Goal: Information Seeking & Learning: Check status

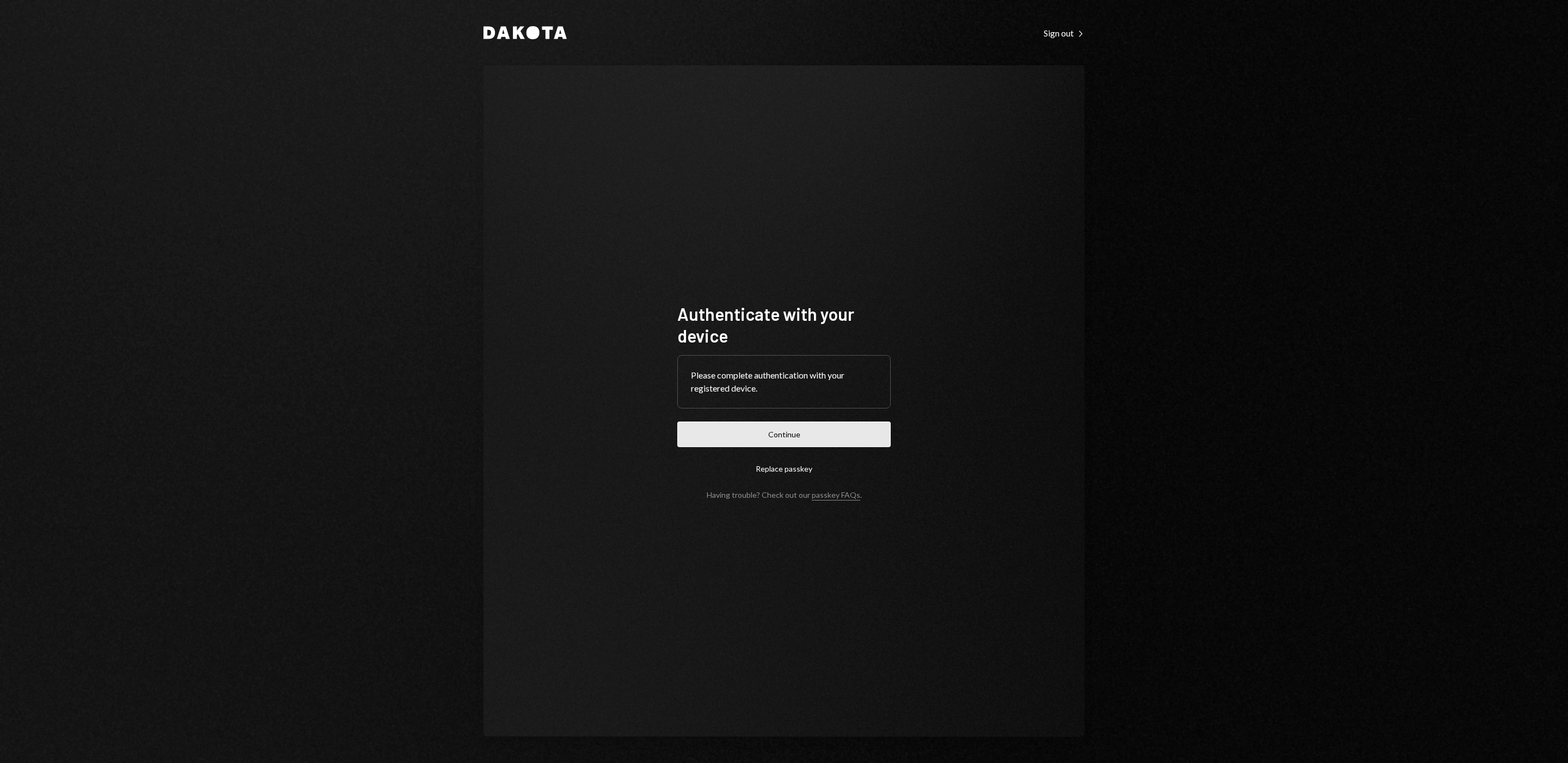
click at [835, 434] on button "Continue" at bounding box center [784, 434] width 214 height 26
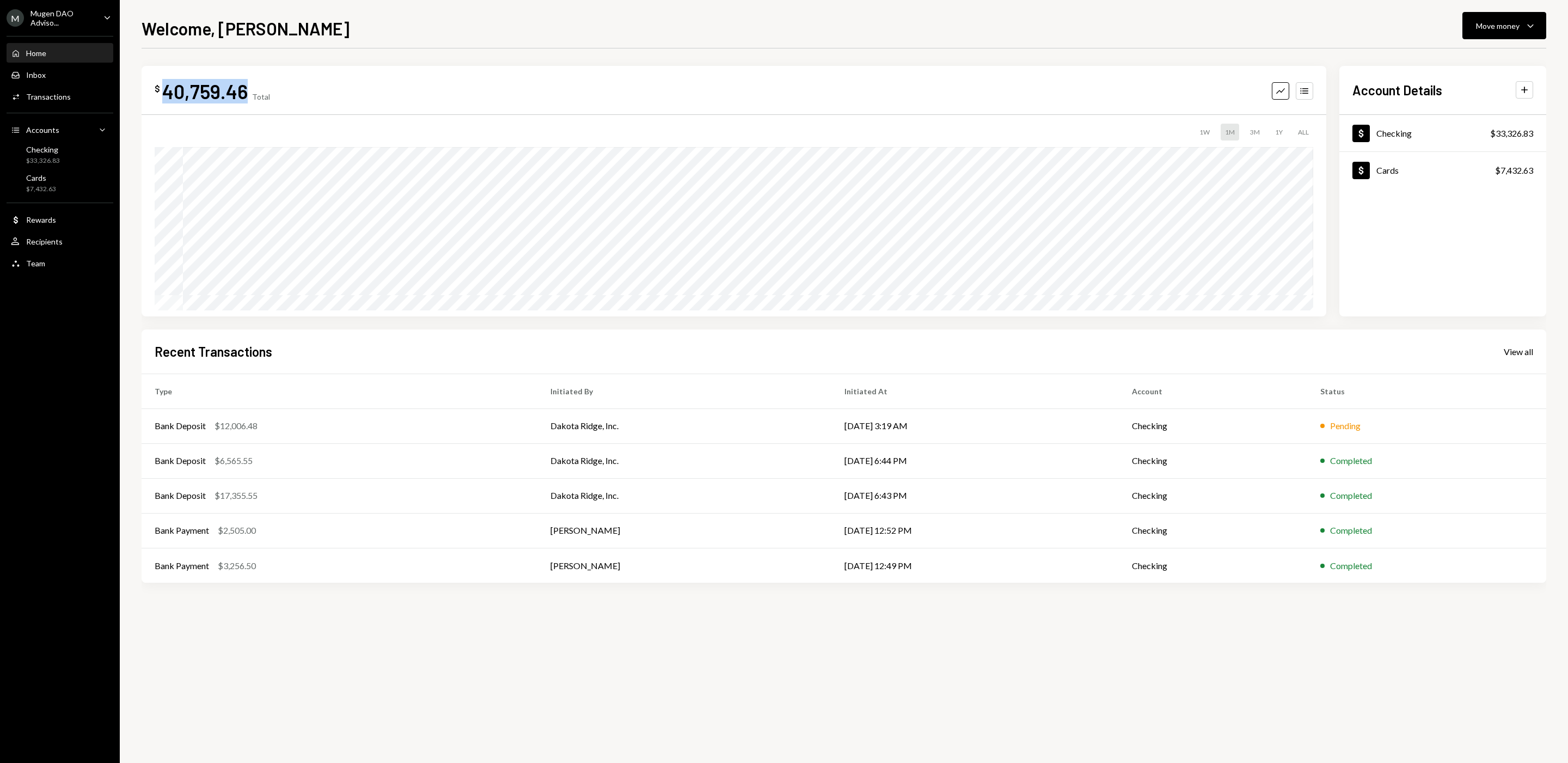
drag, startPoint x: 245, startPoint y: 93, endPoint x: 164, endPoint y: 89, distance: 81.1
click at [164, 89] on div "40,759.46" at bounding box center [205, 91] width 85 height 24
copy div "40,759.46"
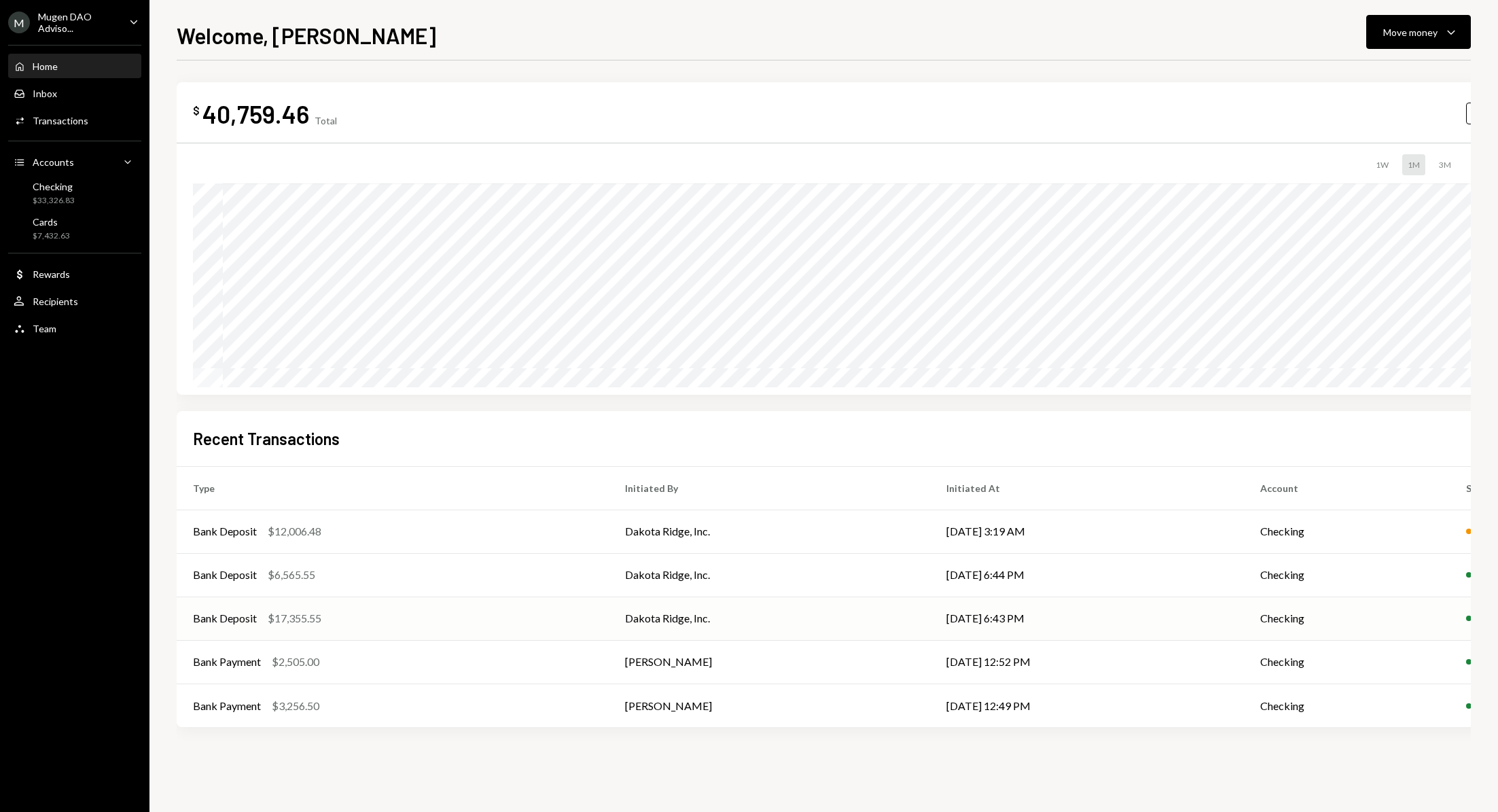
click at [308, 615] on div "$17,355.55" at bounding box center [294, 618] width 54 height 16
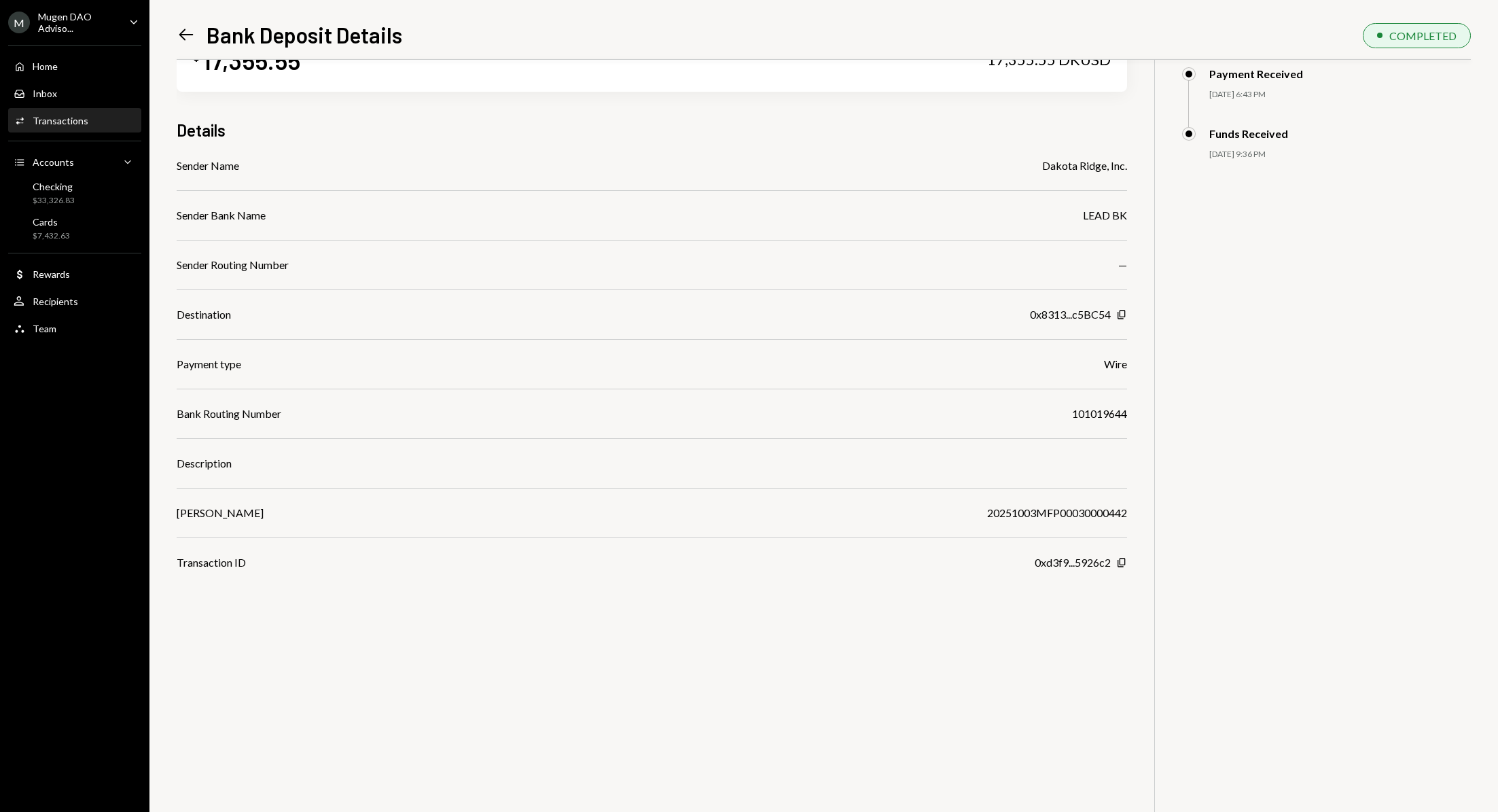
scroll to position [59, 0]
click at [1099, 525] on div "Sender Name Dakota Ridge, Inc. Sender Bank Name LEAD BK Sender Routing Number —…" at bounding box center [652, 364] width 950 height 413
click at [1104, 518] on div "20251003MFP00030000442" at bounding box center [1057, 512] width 140 height 16
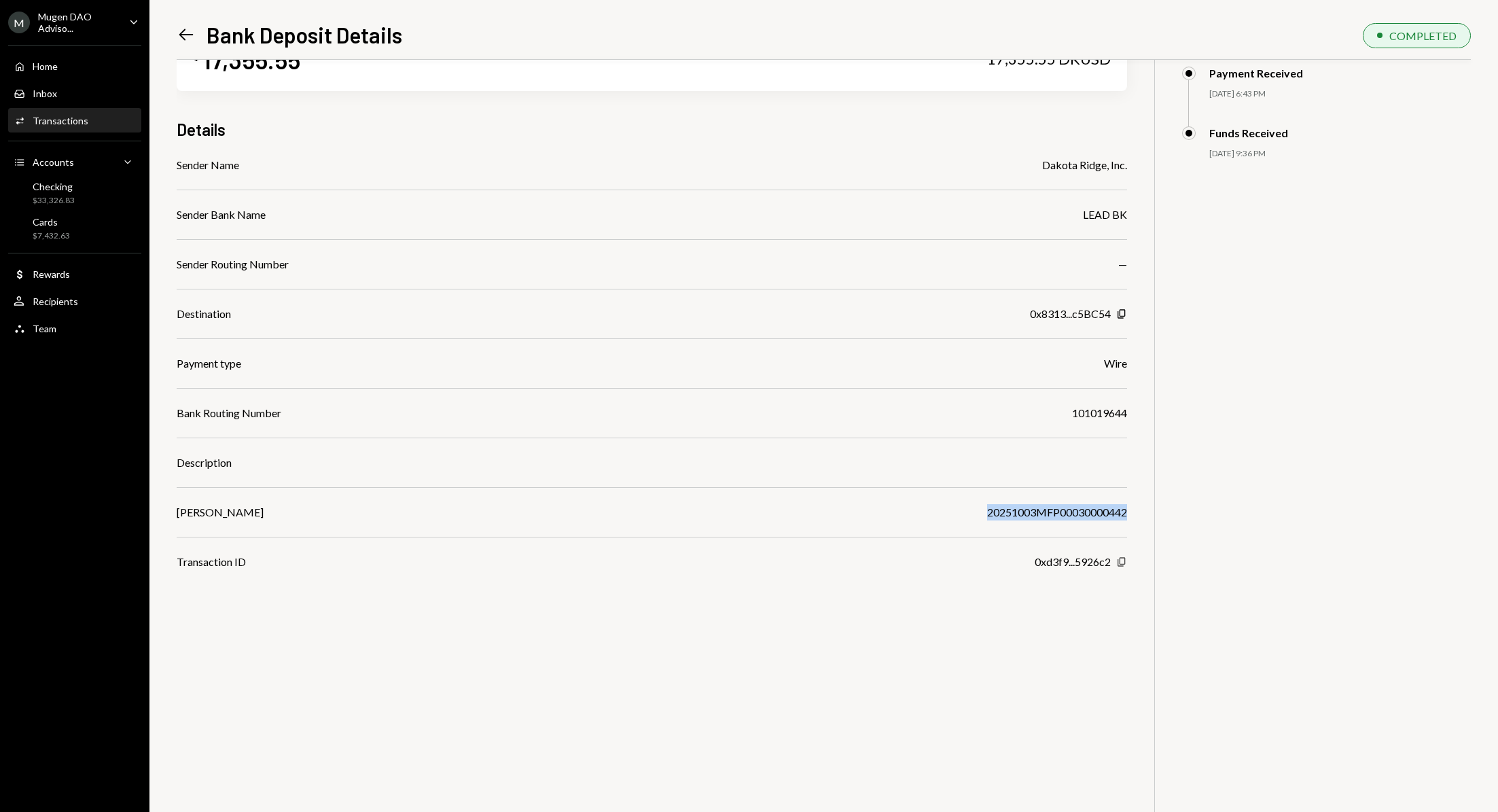
click at [1124, 559] on icon "button" at bounding box center [1121, 561] width 8 height 9
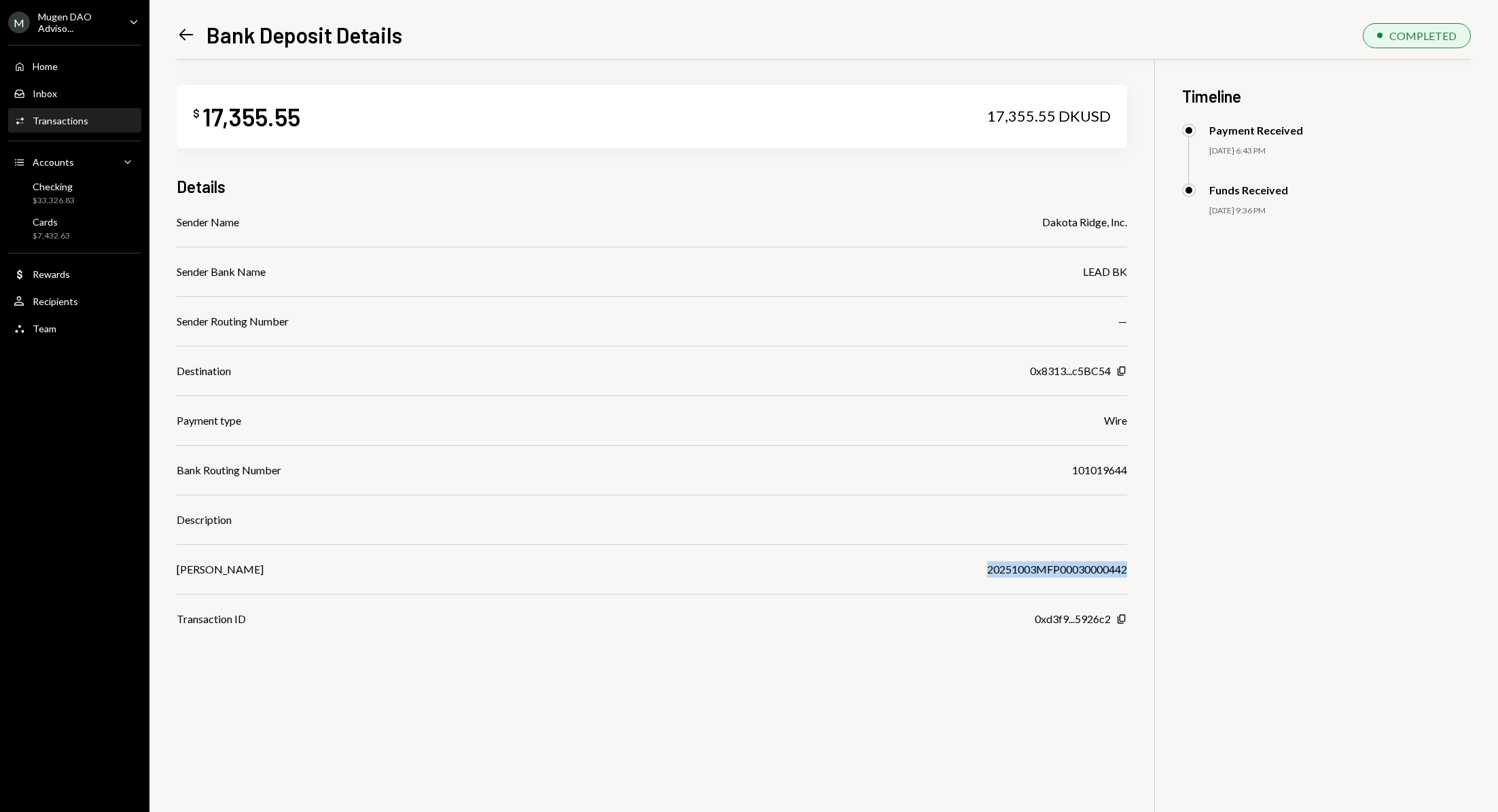
scroll to position [0, 0]
click at [186, 30] on icon "Left Arrow" at bounding box center [186, 34] width 19 height 19
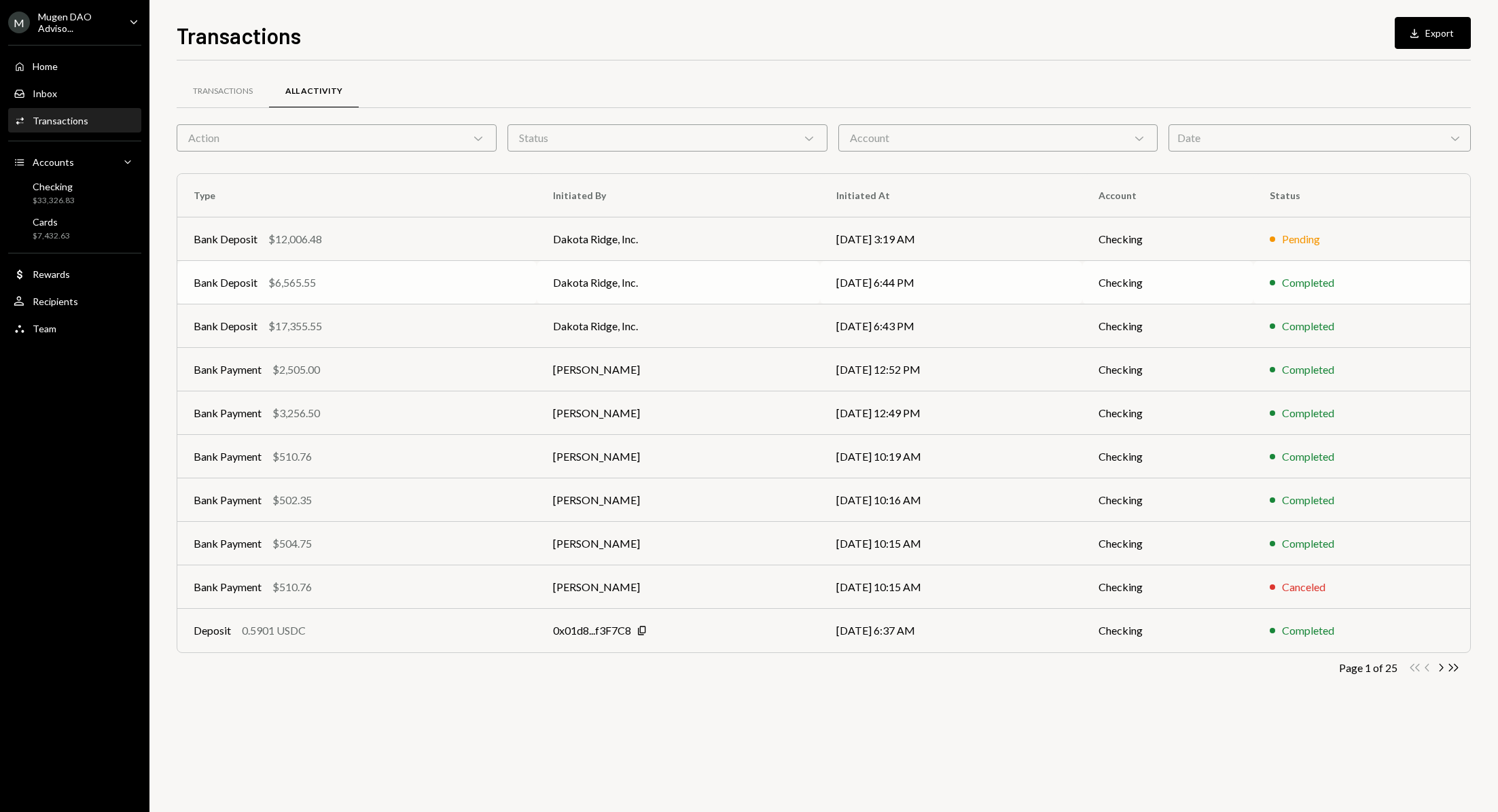
click at [1069, 286] on td "[DATE] 6:44 PM" at bounding box center [951, 282] width 262 height 43
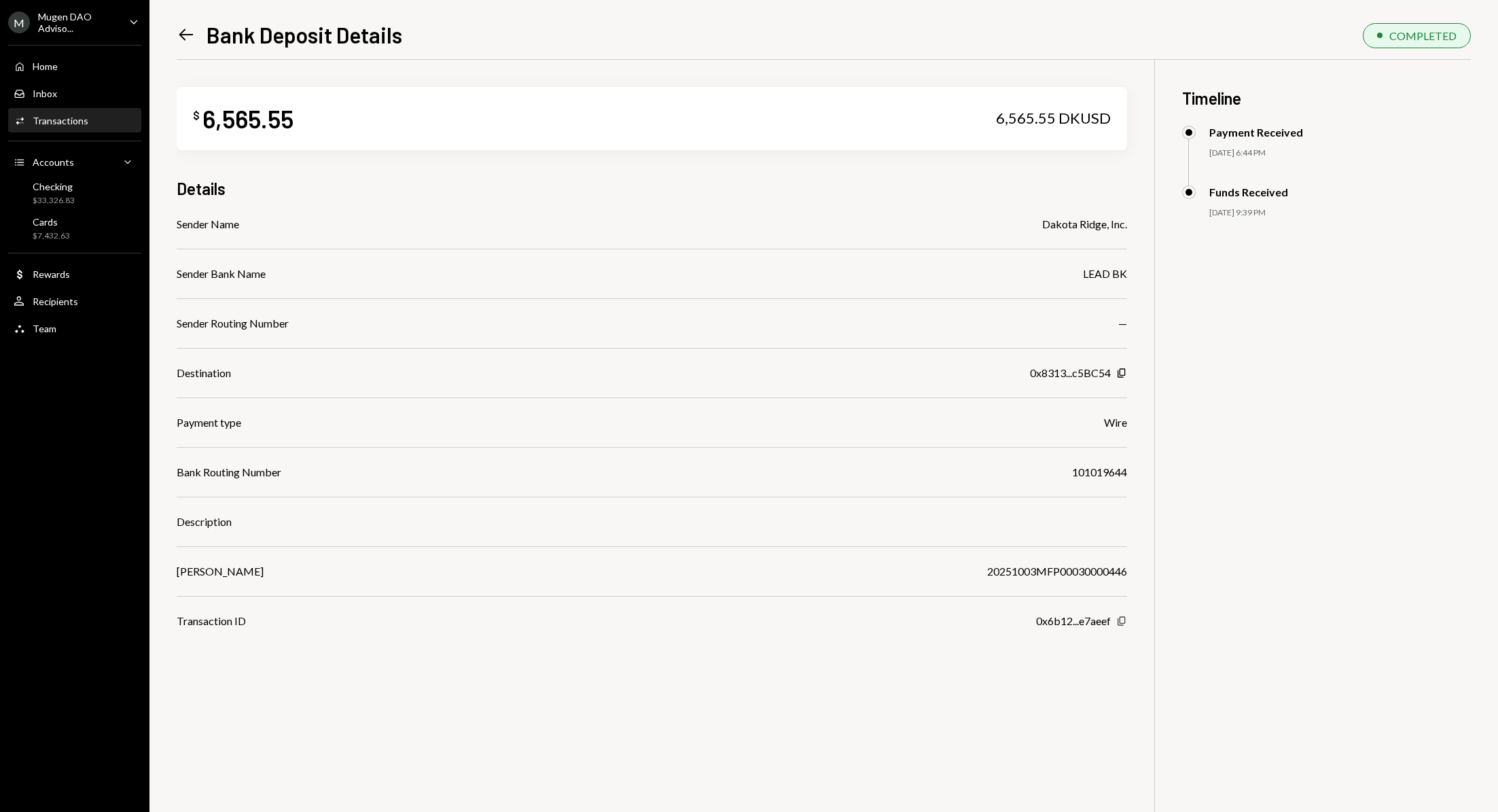
click at [1120, 618] on icon "button" at bounding box center [1121, 621] width 8 height 9
click at [181, 33] on icon at bounding box center [186, 34] width 14 height 11
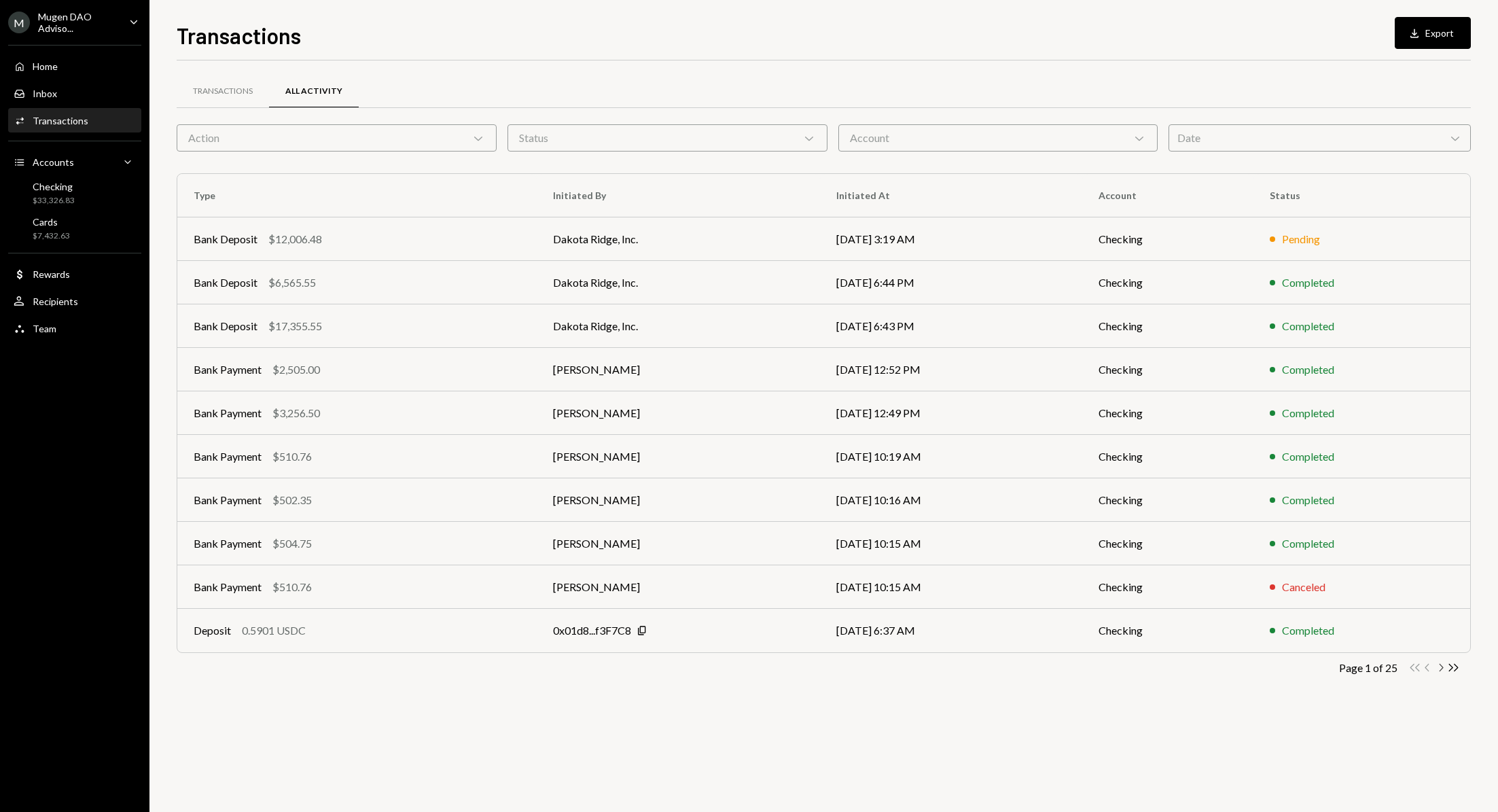
click at [1440, 666] on icon "Chevron Right" at bounding box center [1440, 667] width 13 height 13
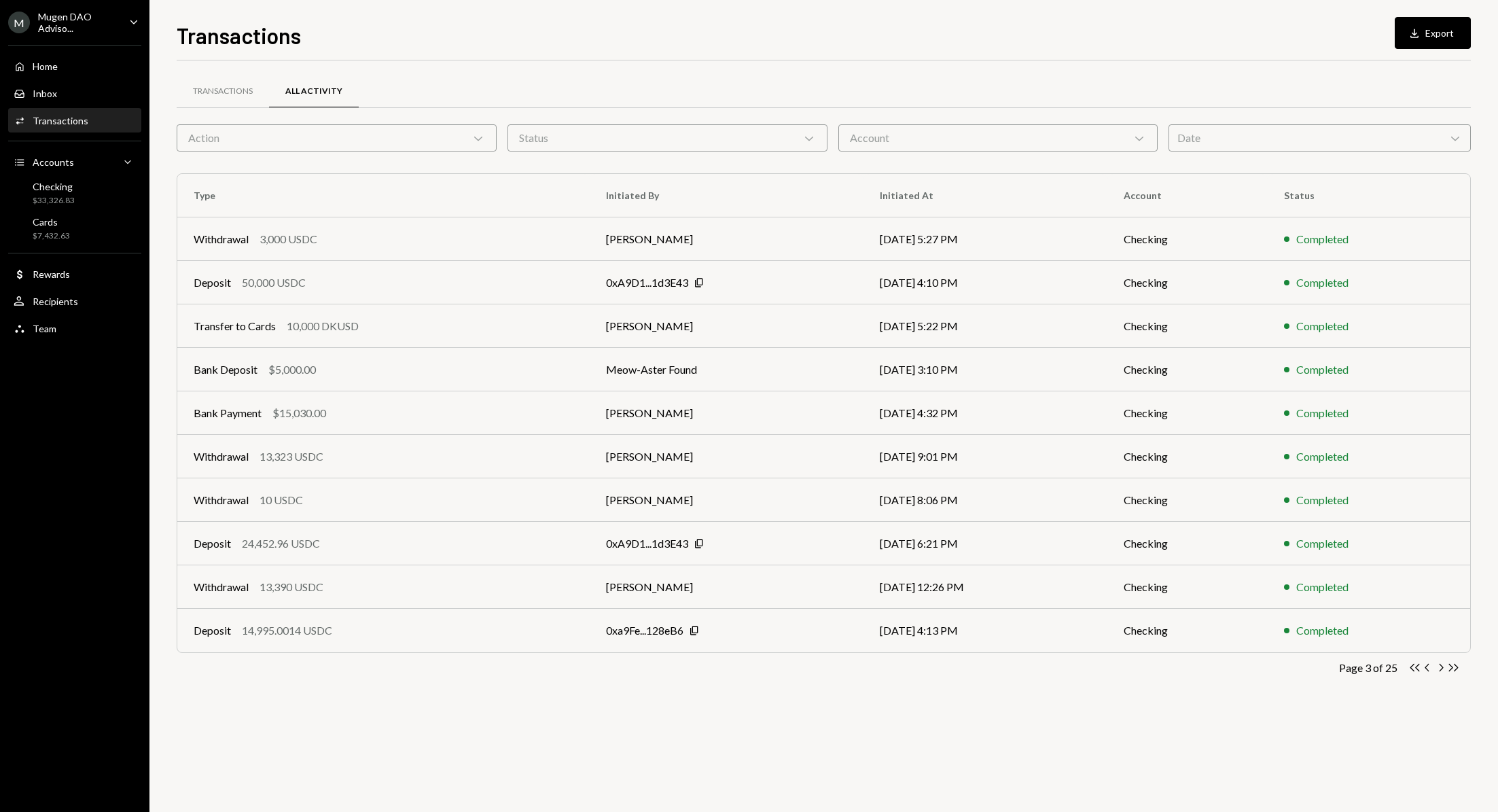
click at [1440, 666] on icon "Chevron Right" at bounding box center [1440, 667] width 13 height 13
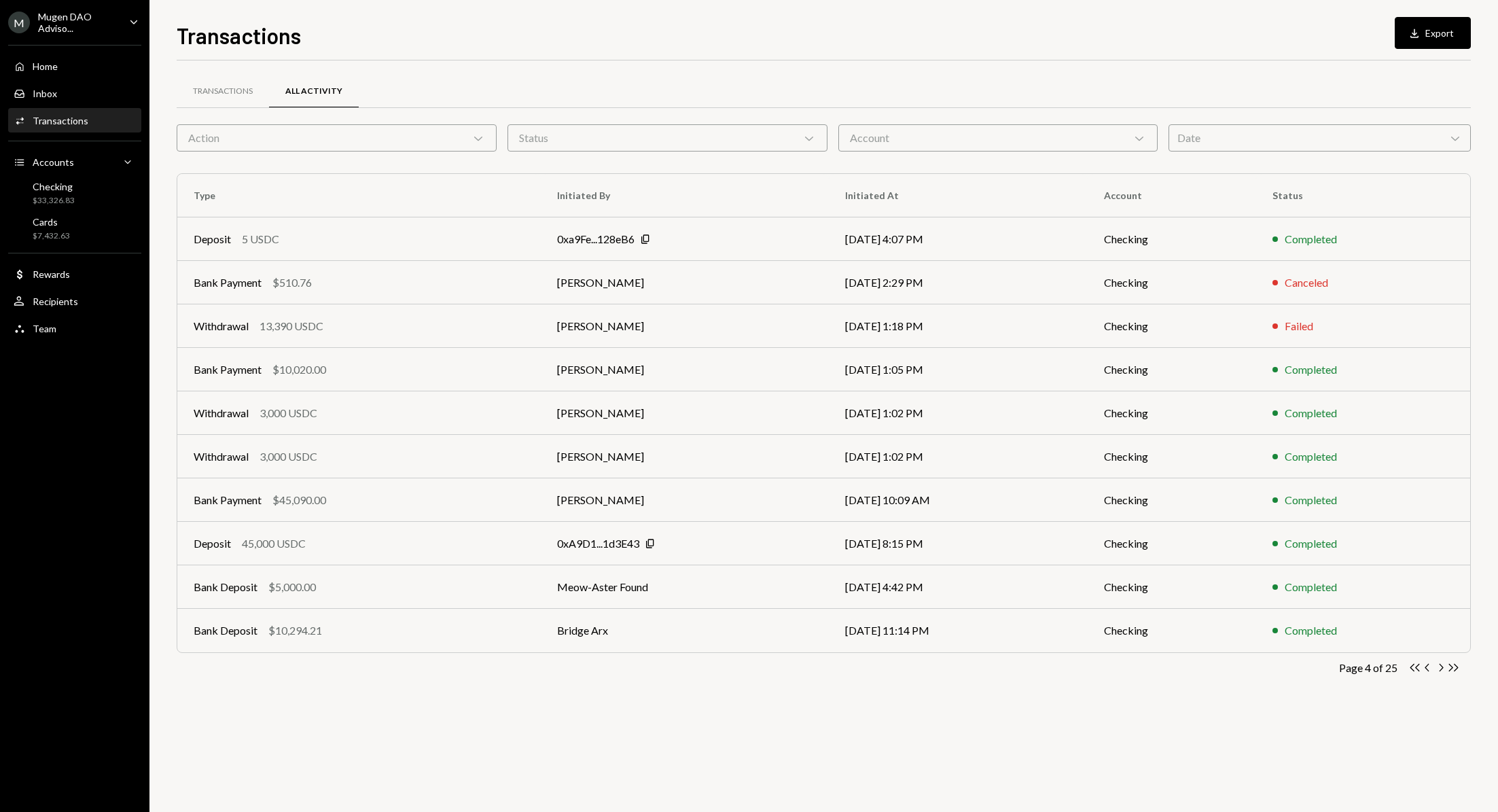
click at [1440, 666] on icon "Chevron Right" at bounding box center [1440, 667] width 13 height 13
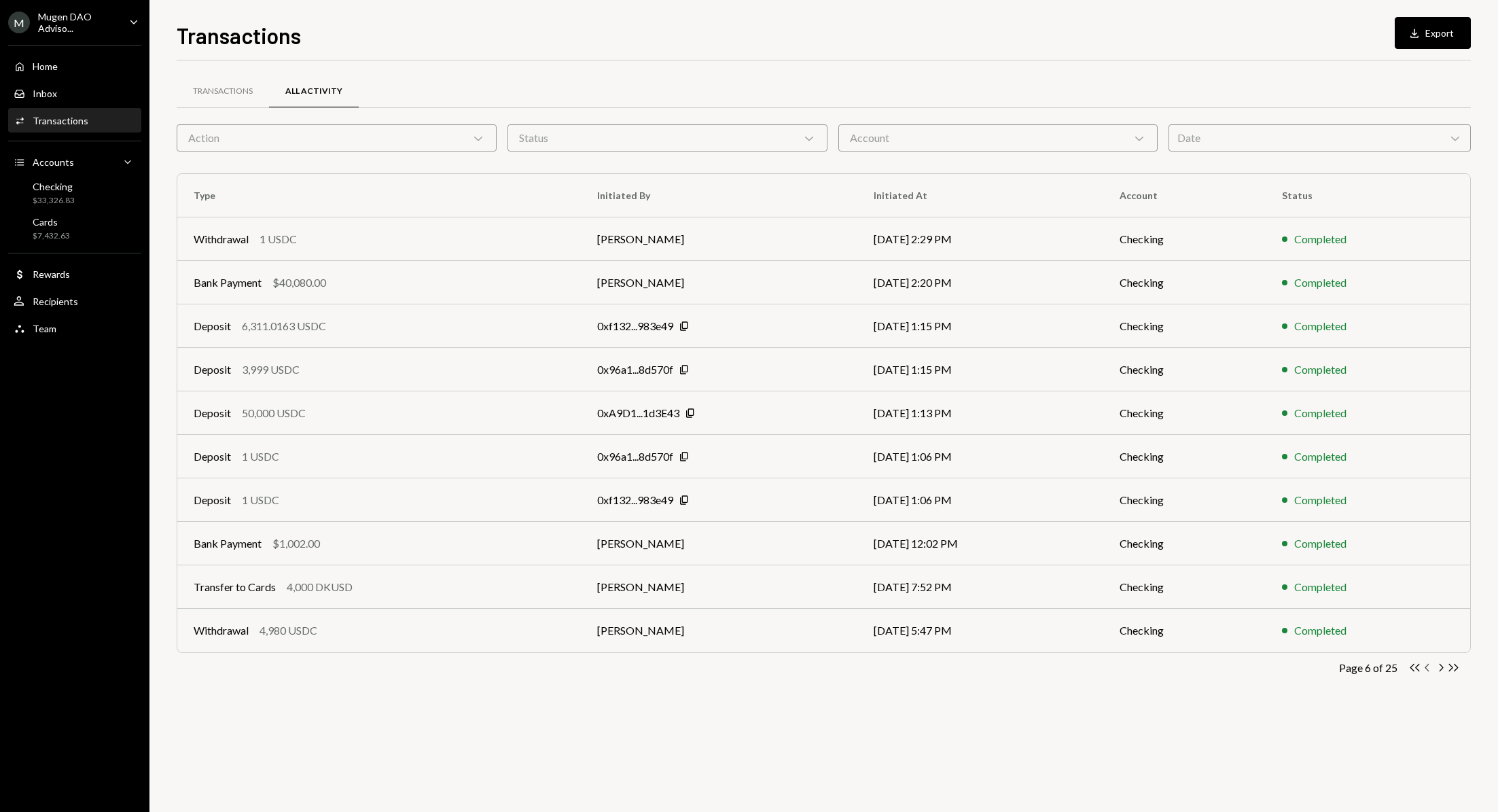
click at [1425, 668] on icon "Chevron Left" at bounding box center [1427, 667] width 13 height 13
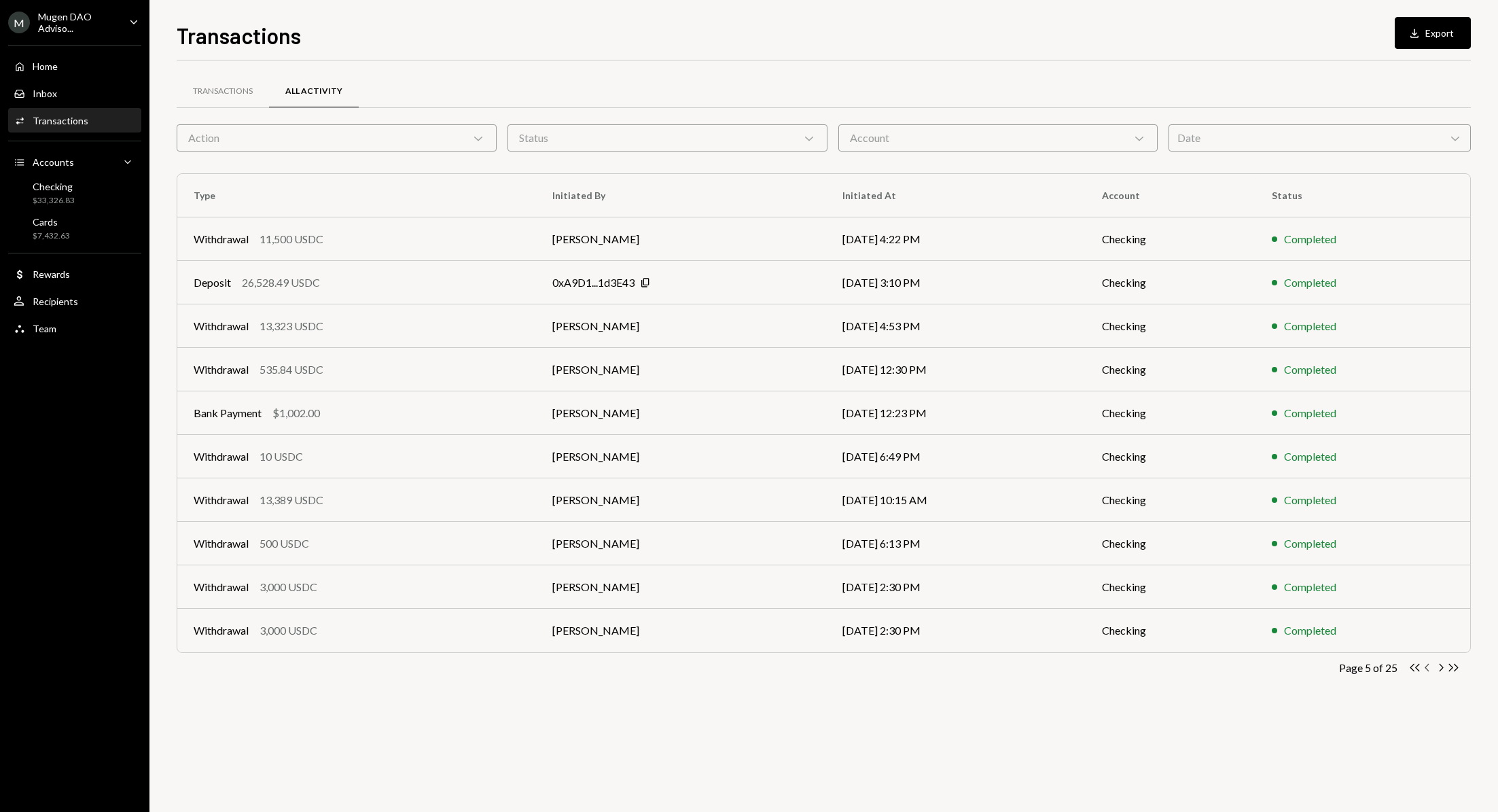
click at [1425, 668] on icon "Chevron Left" at bounding box center [1427, 667] width 13 height 13
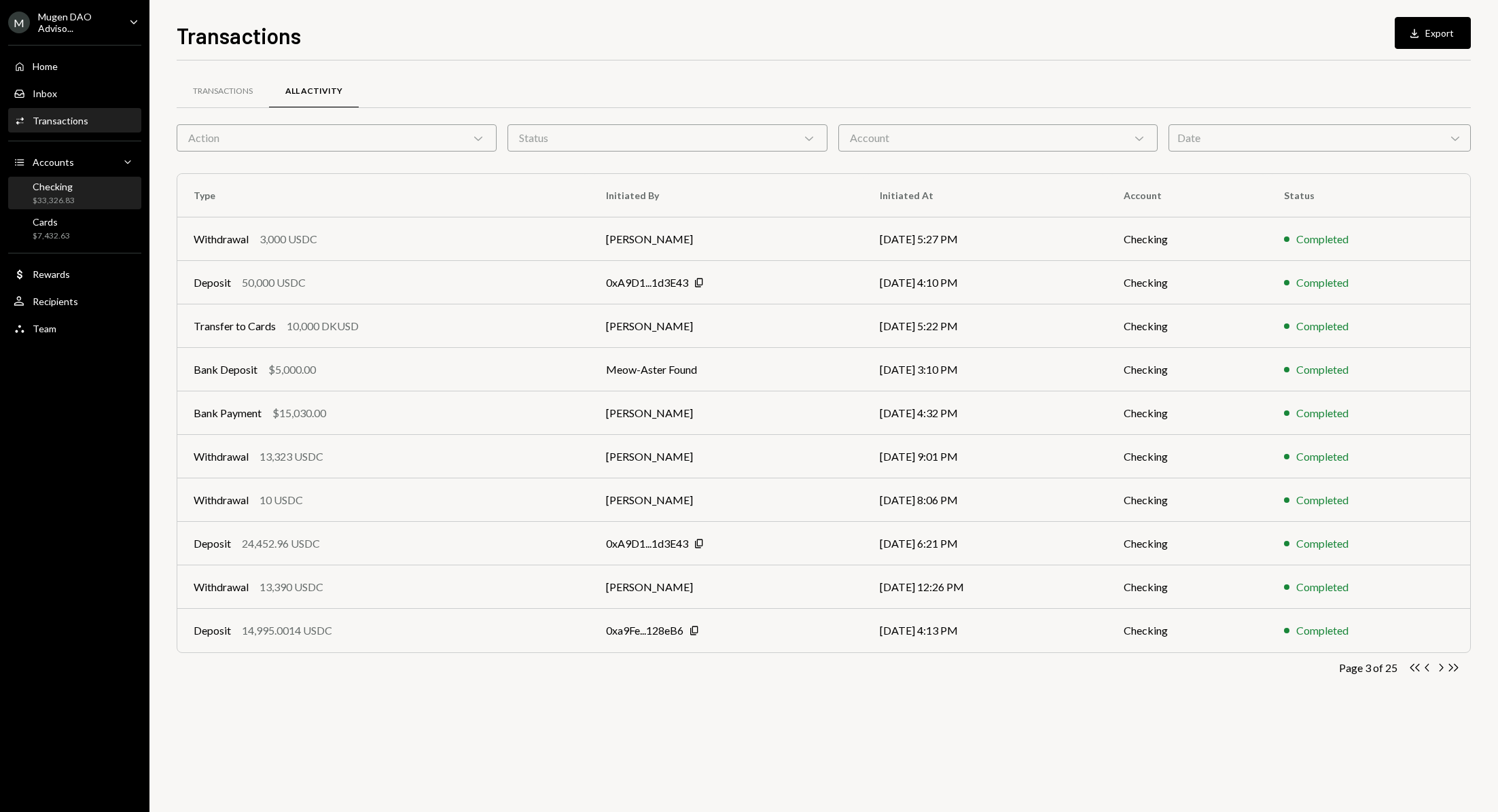
click at [58, 196] on div "$33,326.83" at bounding box center [53, 201] width 42 height 11
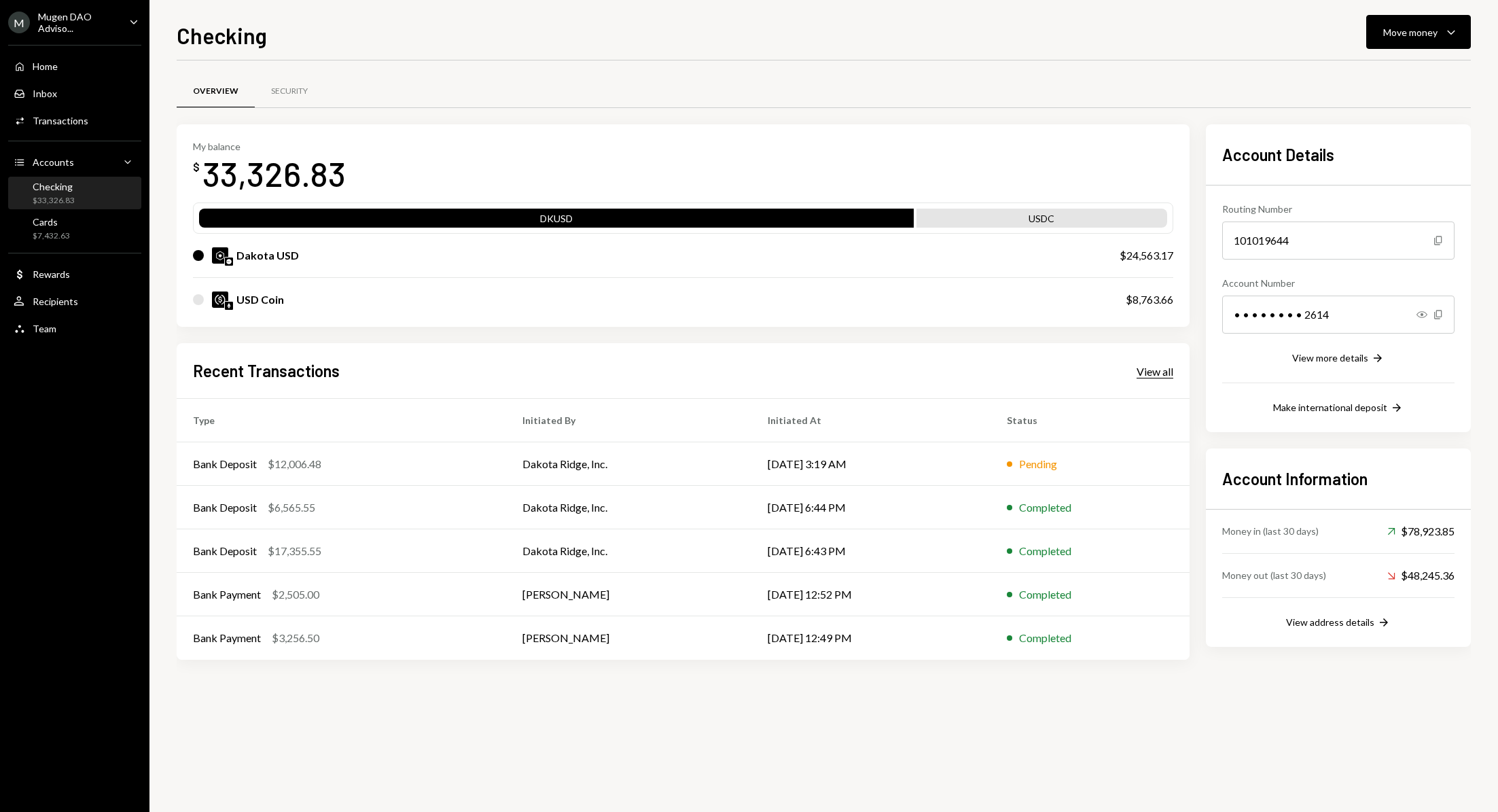
click at [1142, 365] on div "View all" at bounding box center [1155, 371] width 36 height 14
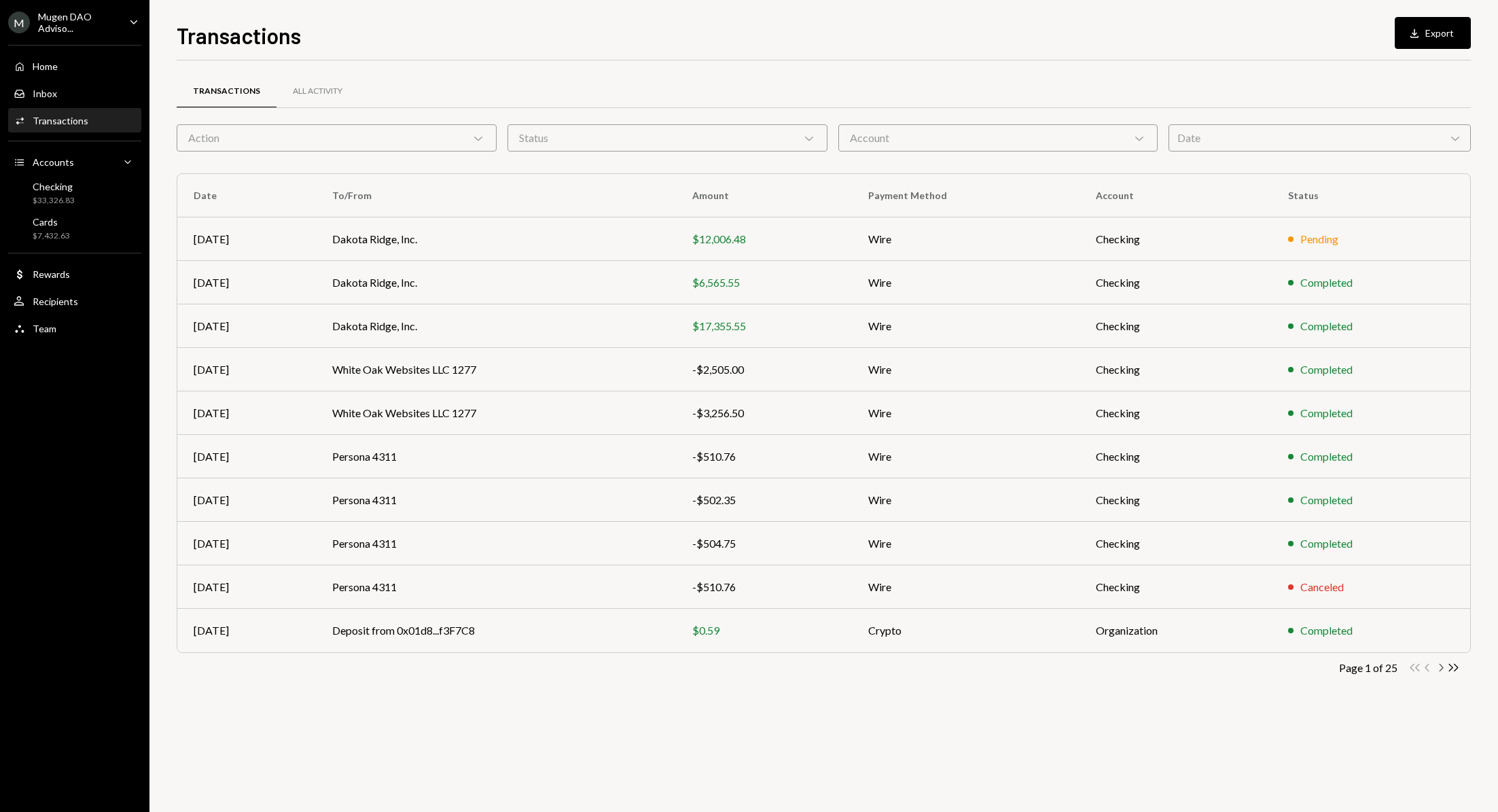
click at [1442, 666] on icon "Chevron Right" at bounding box center [1440, 667] width 13 height 13
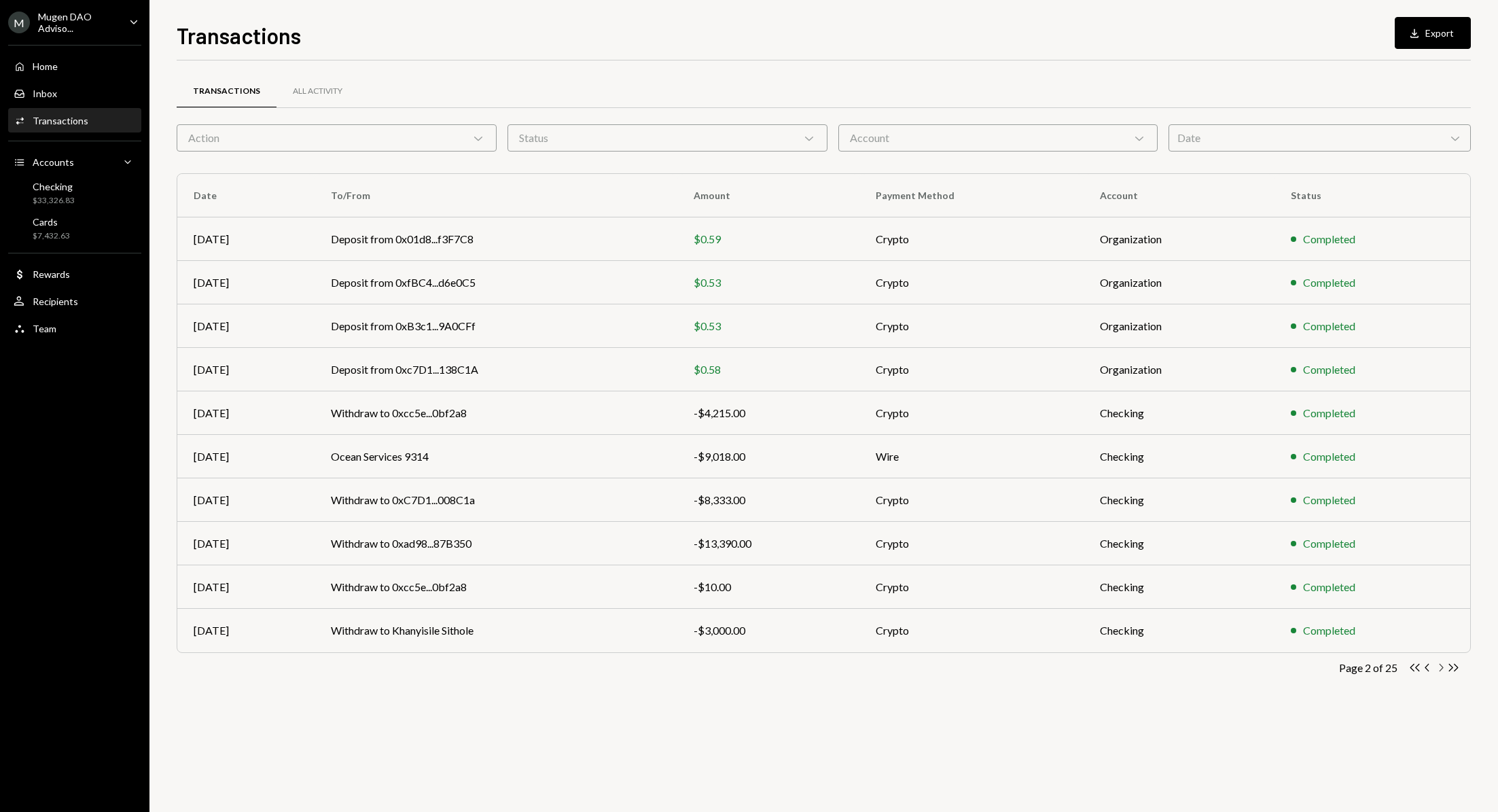
click at [1439, 668] on icon "Chevron Right" at bounding box center [1440, 667] width 13 height 13
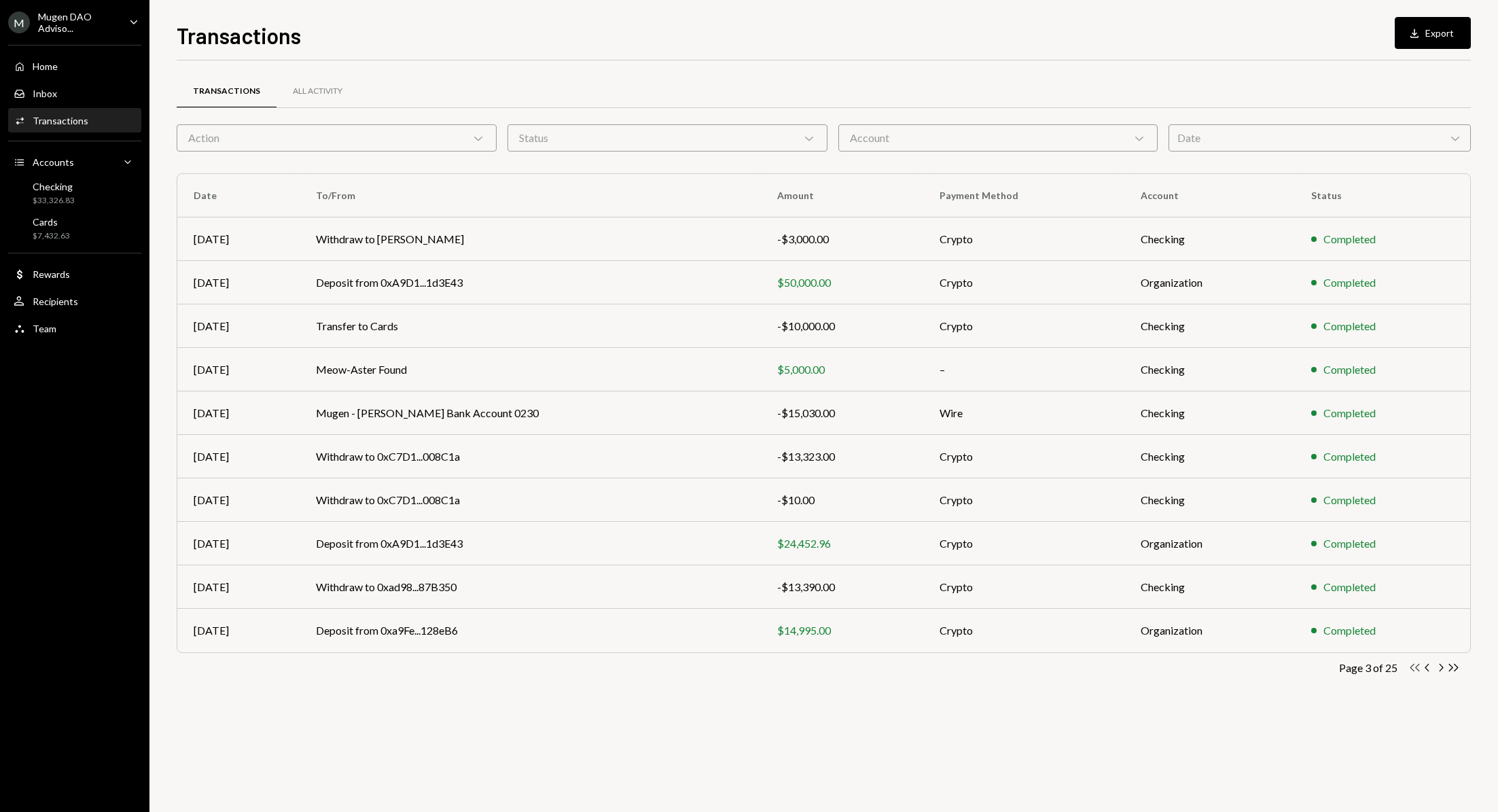
click at [1414, 666] on icon "Double Arrow Left" at bounding box center [1414, 667] width 13 height 13
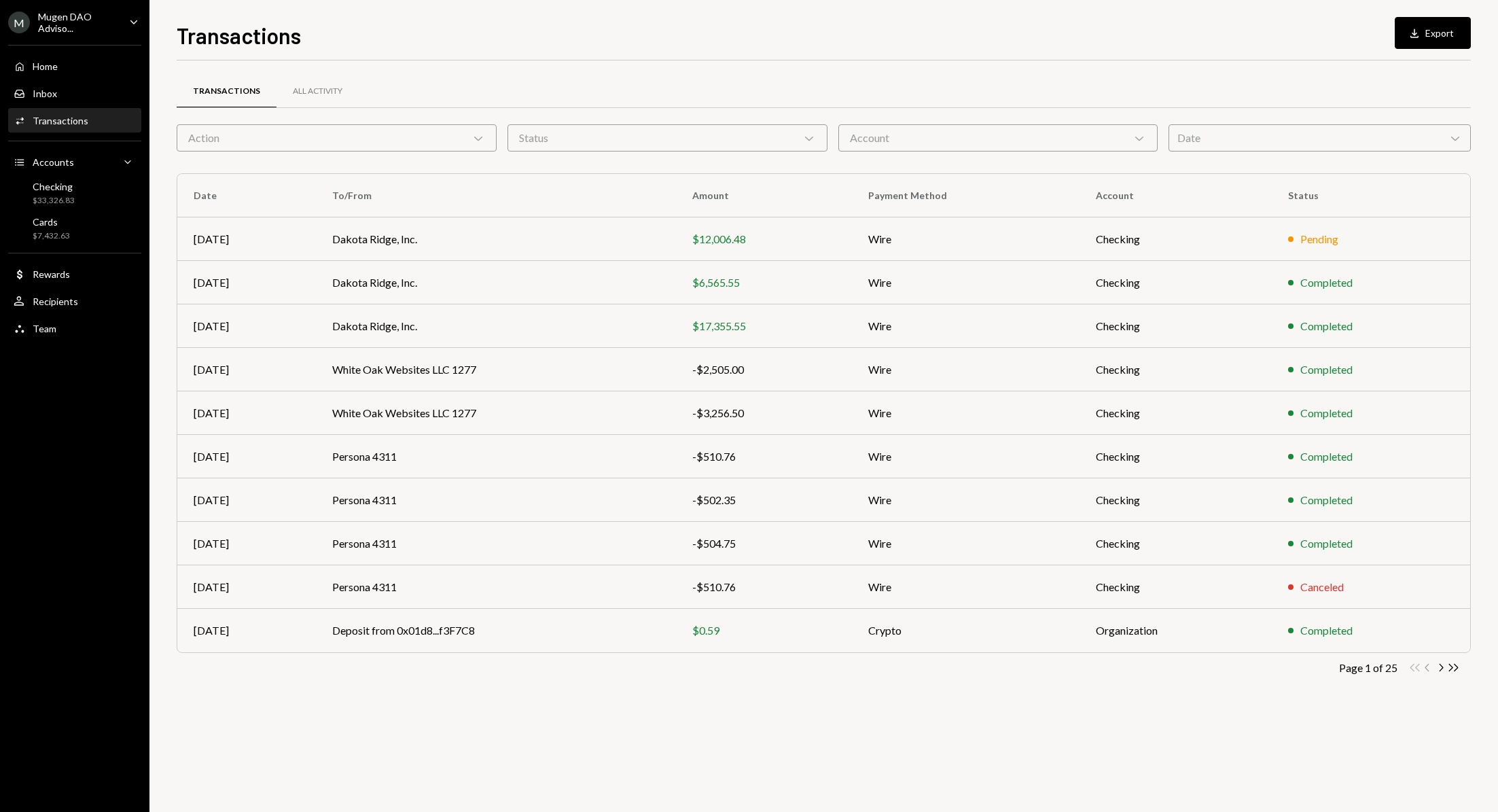
click at [1414, 666] on div "Double Arrow Left Chevron Left Chevron Right Double Arrow Right" at bounding box center [1434, 667] width 52 height 13
click at [1220, 236] on td "Checking" at bounding box center [1176, 239] width 193 height 43
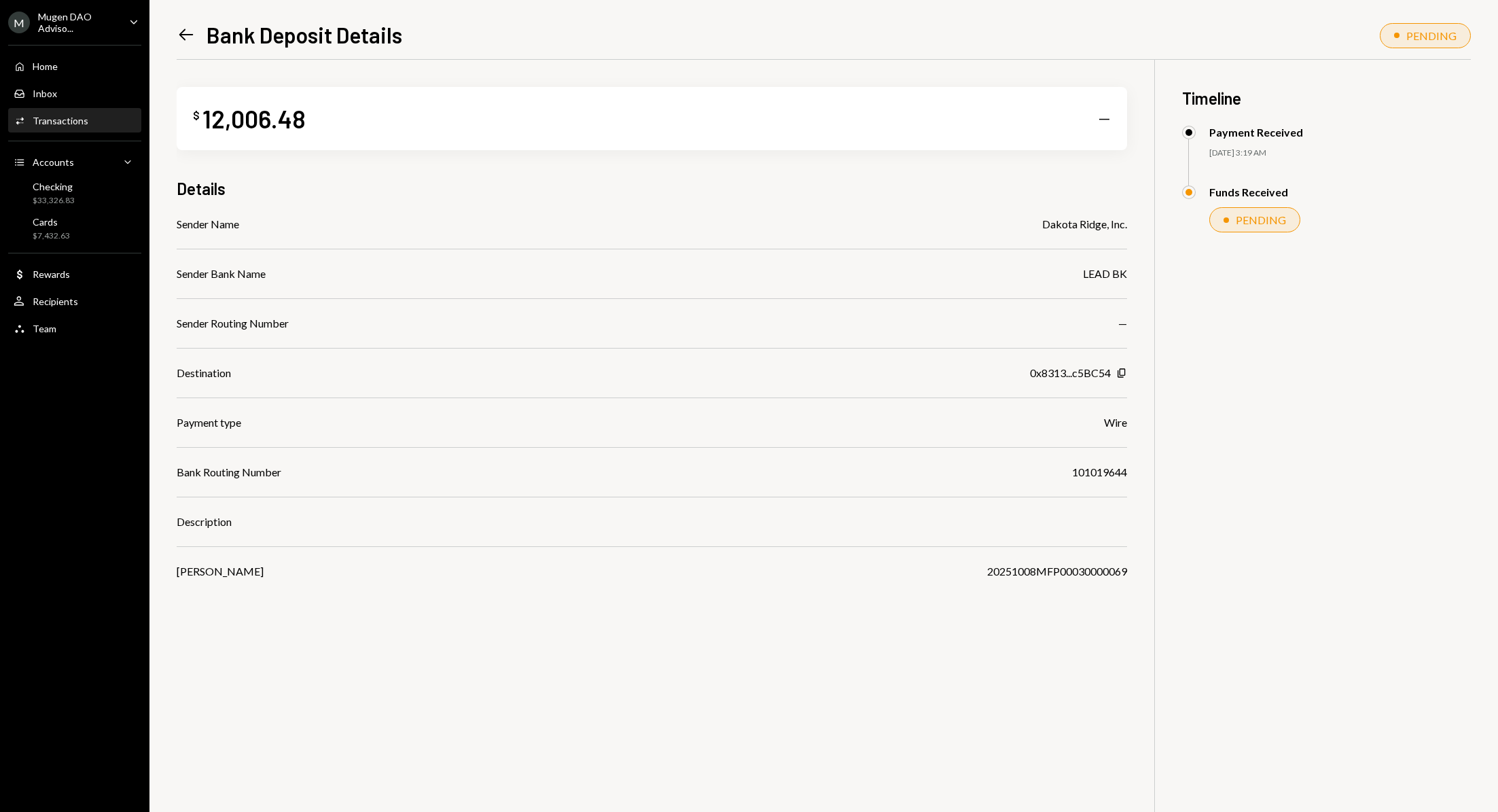
click at [1116, 573] on div "20251008MFP00030000069" at bounding box center [1057, 570] width 140 height 16
copy div "20251008MFP00030000069"
click at [185, 40] on icon "Left Arrow" at bounding box center [186, 34] width 19 height 19
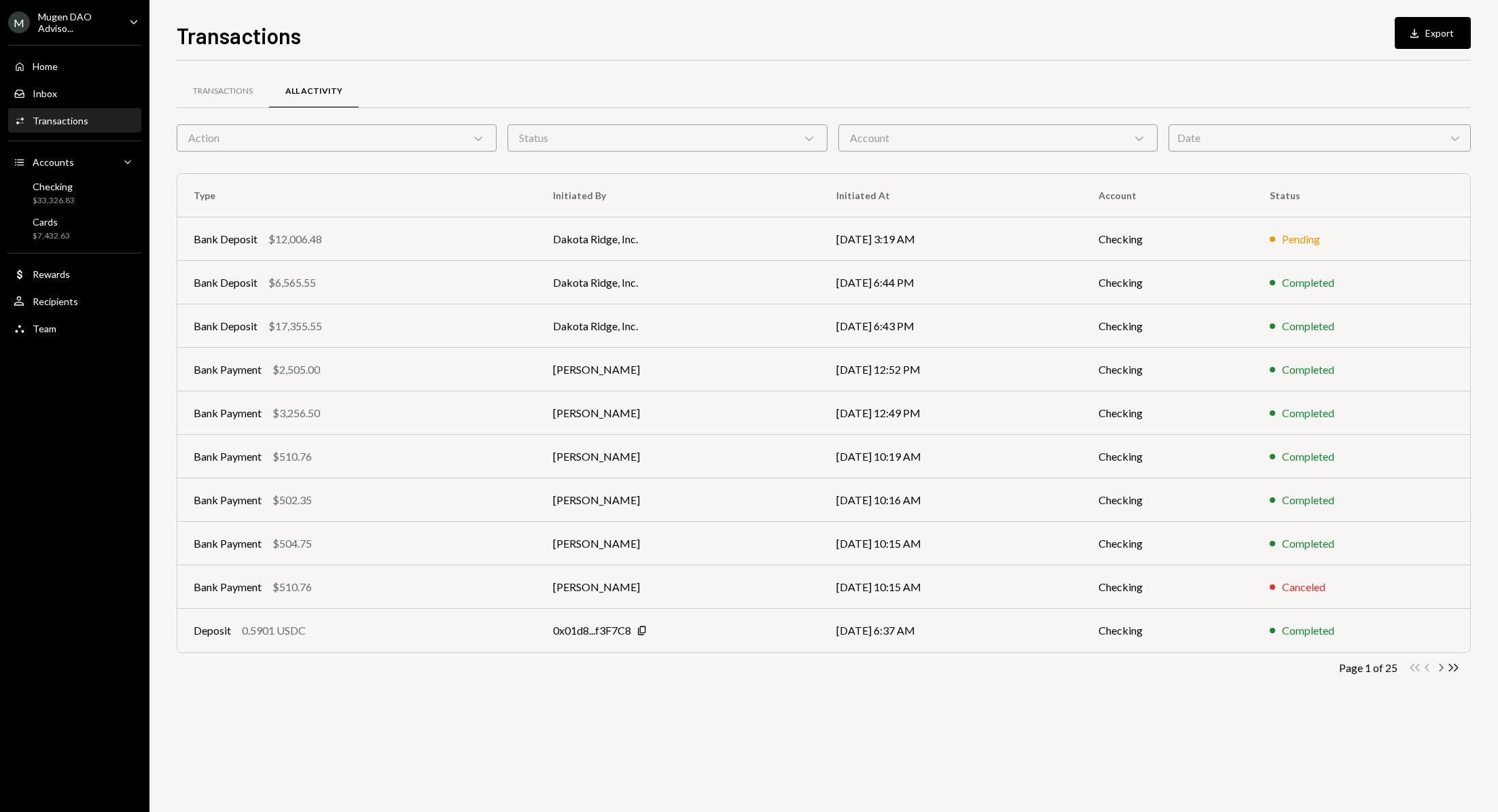
click at [1445, 662] on icon "Chevron Right" at bounding box center [1440, 667] width 13 height 13
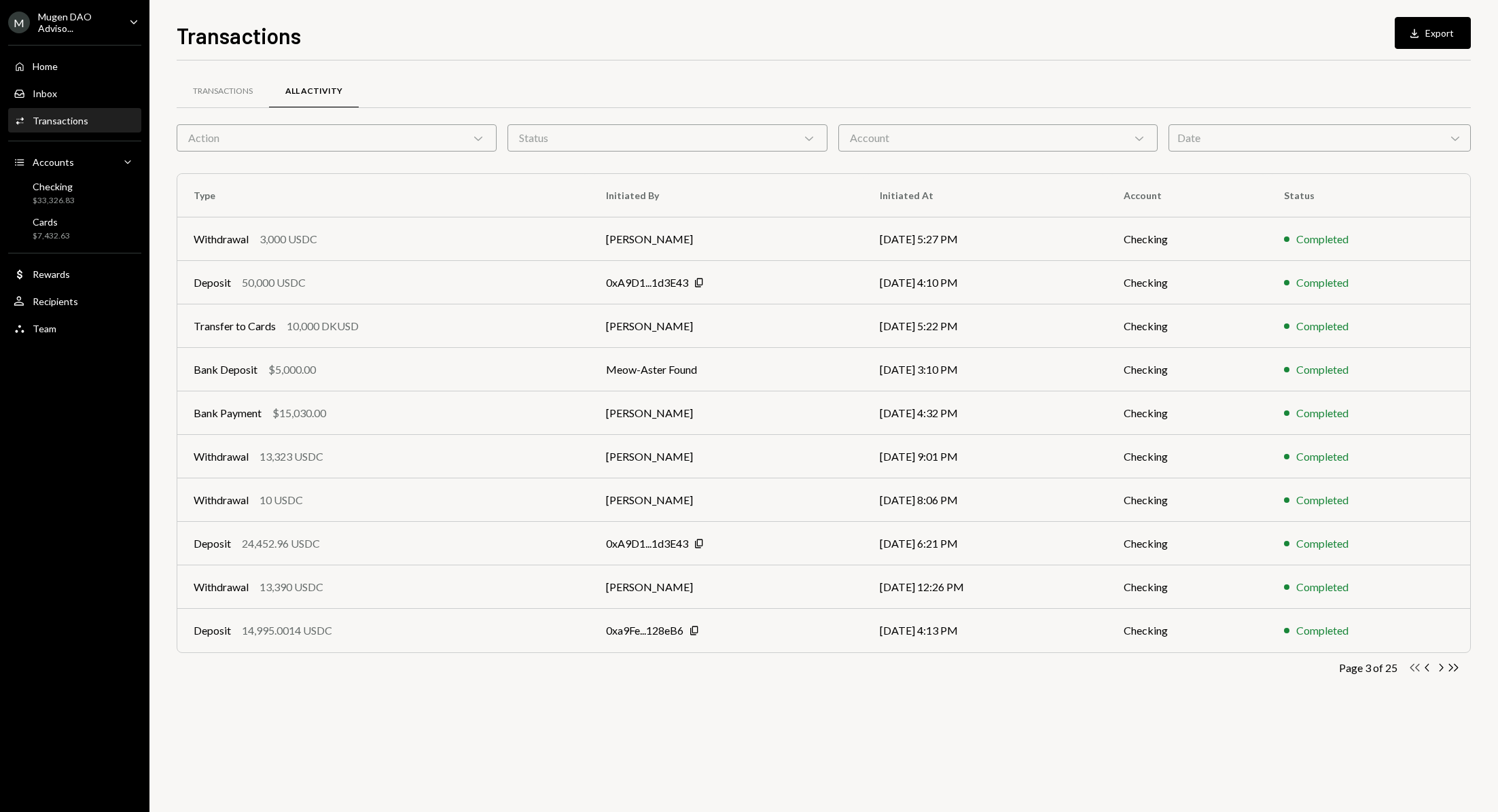
click at [1417, 668] on icon "Double Arrow Left" at bounding box center [1414, 667] width 13 height 13
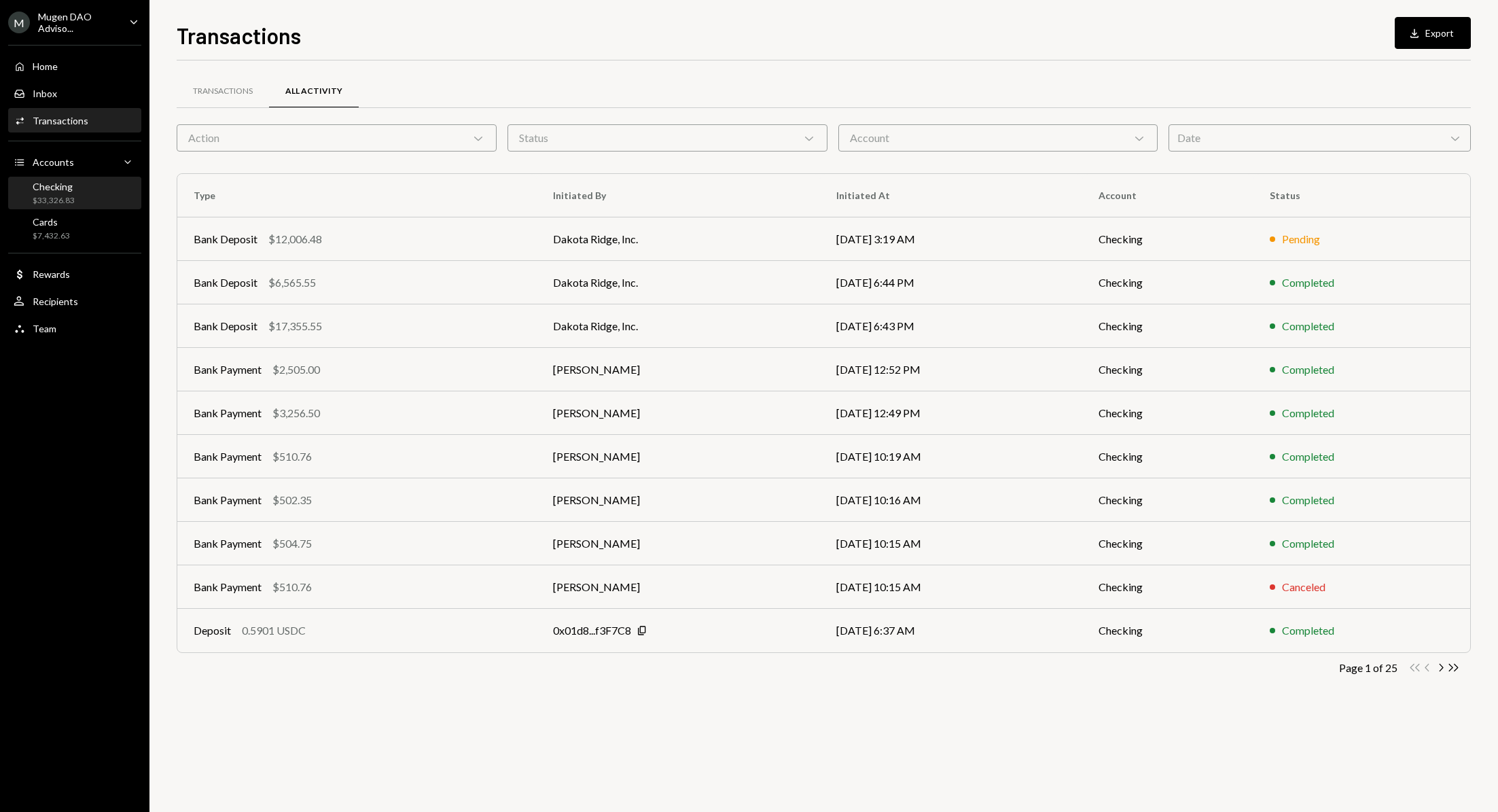
click at [77, 201] on div "Checking $33,326.83" at bounding box center [74, 194] width 122 height 26
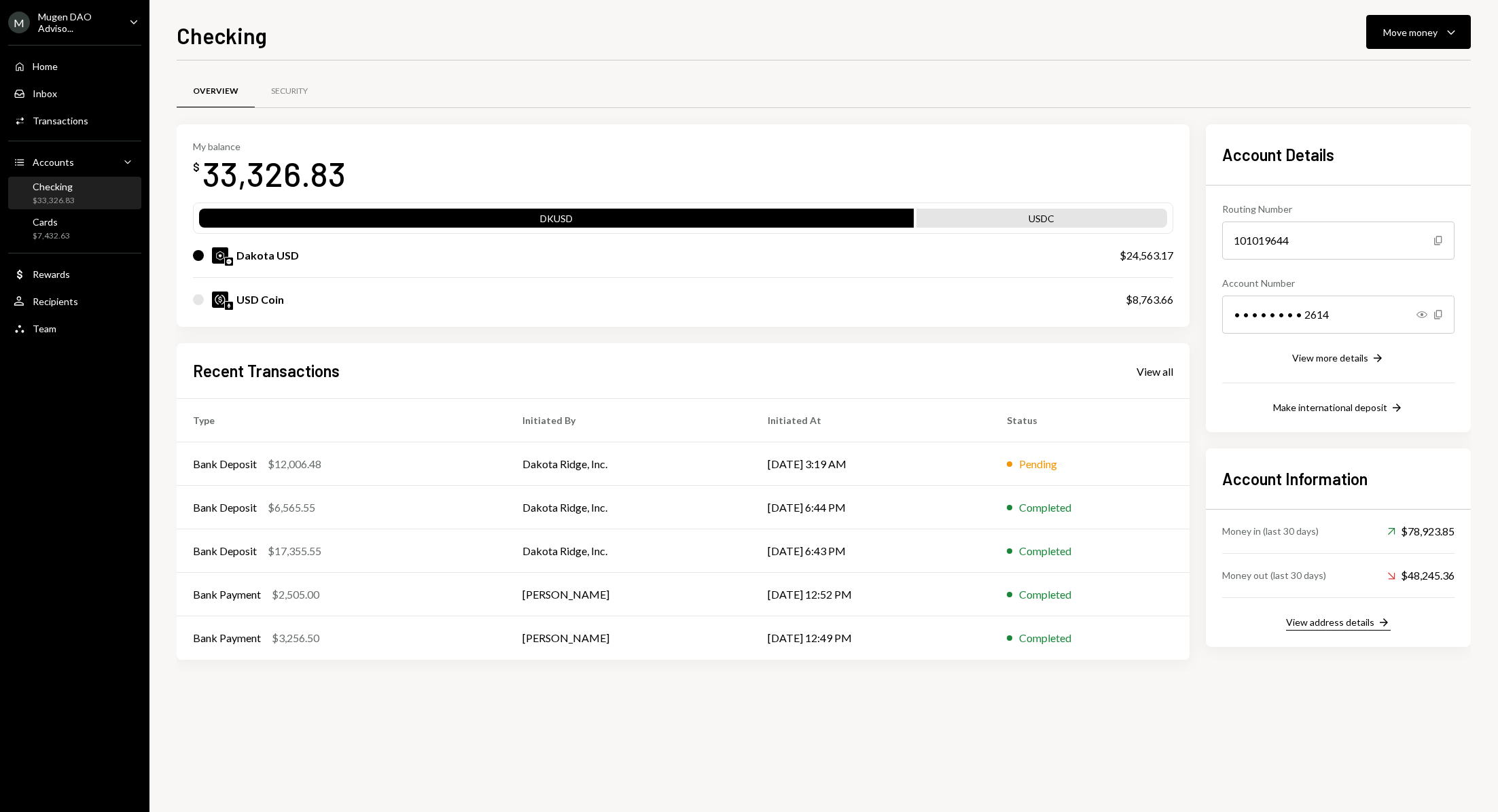
click at [1367, 623] on div "View address details" at bounding box center [1330, 621] width 88 height 11
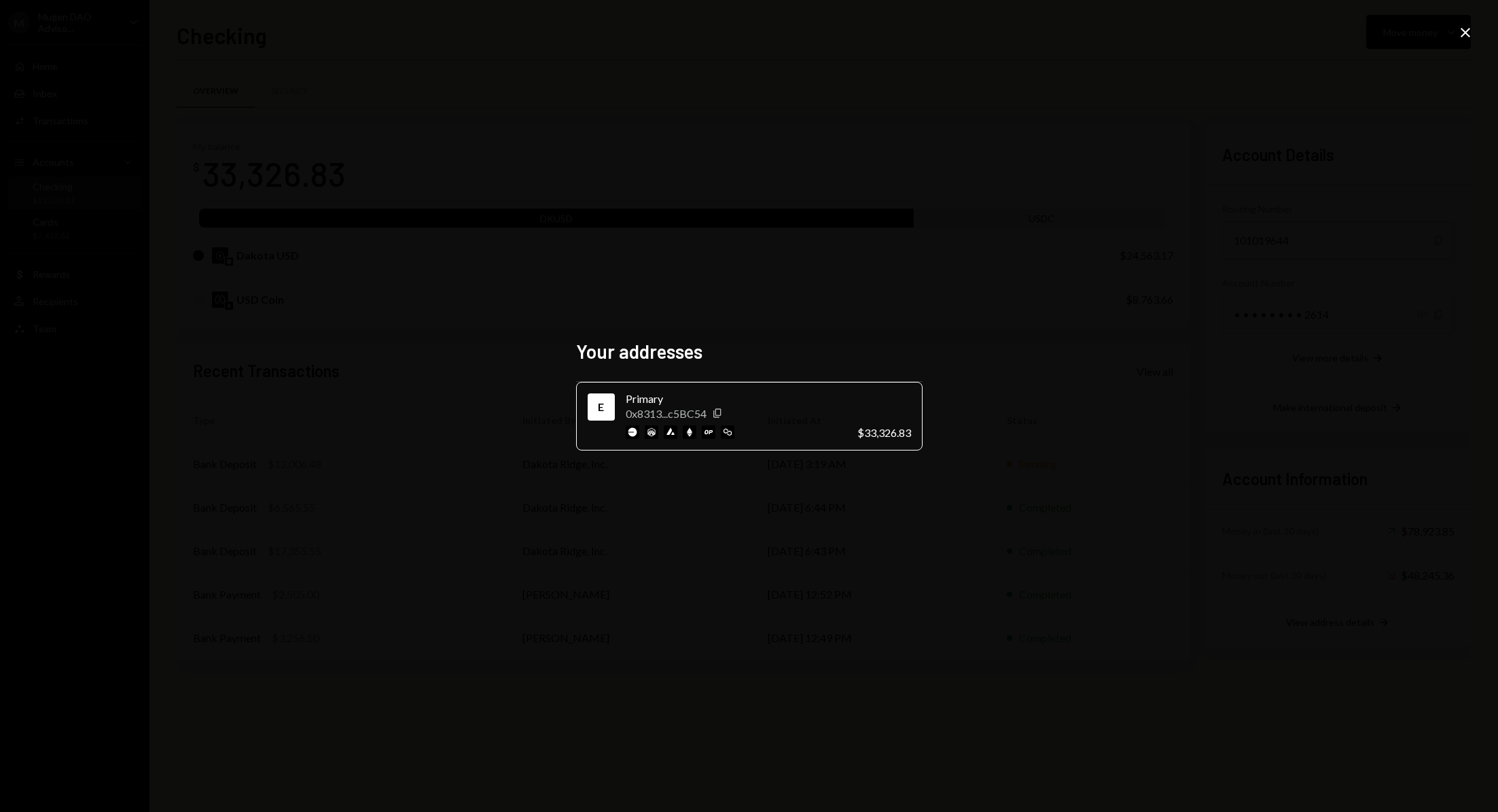
click at [1458, 30] on icon "Close" at bounding box center [1465, 32] width 16 height 16
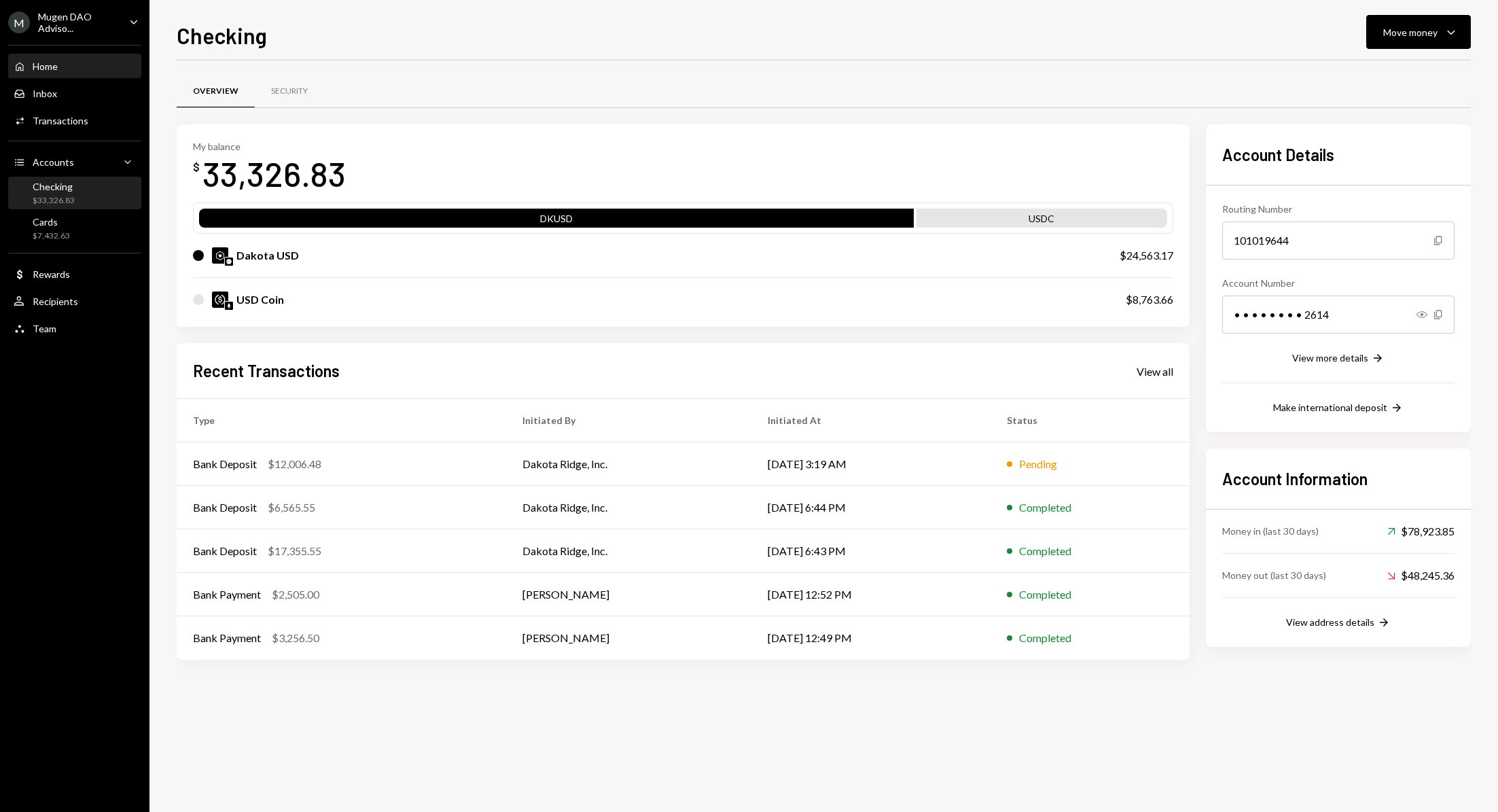
click at [52, 65] on div "Home" at bounding box center [45, 66] width 25 height 11
